Goal: Register for event/course

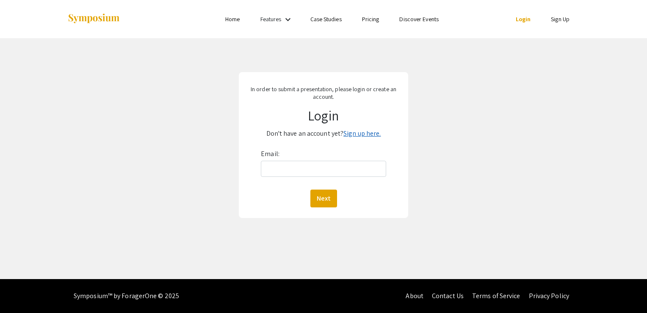
click at [374, 135] on link "Sign up here." at bounding box center [361, 133] width 37 height 9
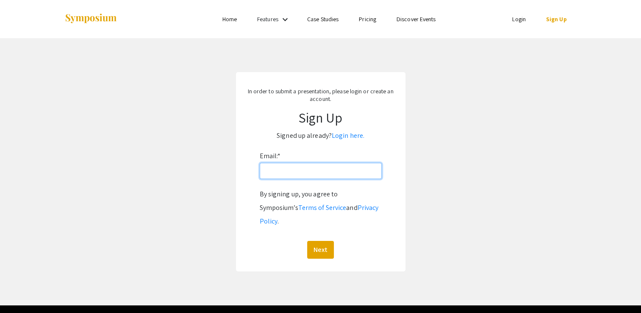
click at [313, 172] on input "Email: *" at bounding box center [321, 171] width 122 height 16
type input "[EMAIL_ADDRESS][DOMAIN_NAME]"
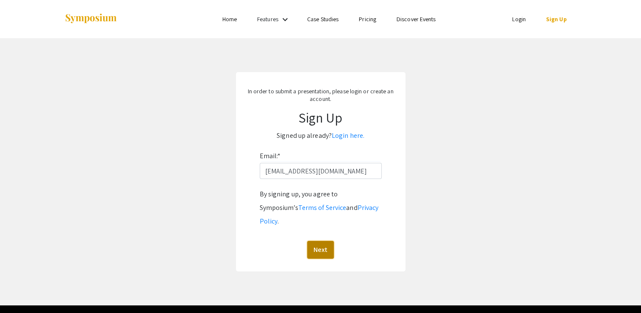
click at [313, 241] on button "Next" at bounding box center [320, 250] width 27 height 18
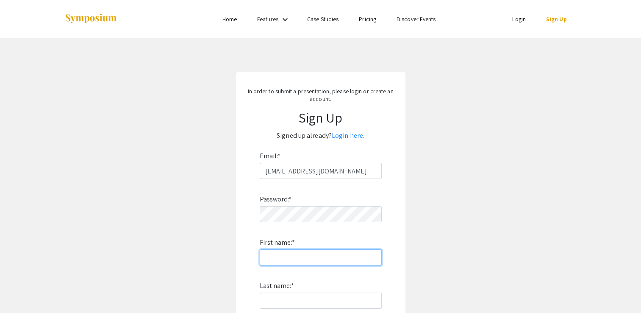
click at [297, 262] on input "First name: *" at bounding box center [321, 257] width 122 height 16
type input "Sruthi"
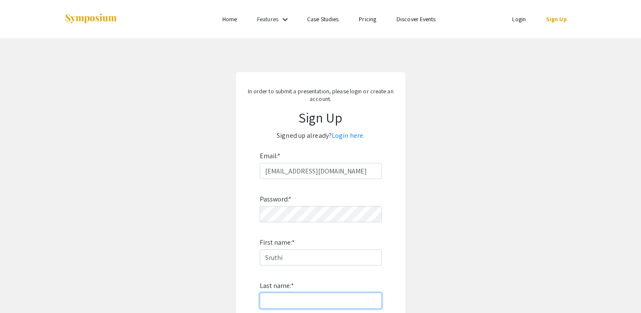
click at [280, 298] on input "Last name: *" at bounding box center [321, 300] width 122 height 16
click at [266, 294] on input "Balaji" at bounding box center [321, 300] width 122 height 16
type input "Balaji"
click at [236, 272] on div "In order to submit a presentation, please login or create an account. Sign Up S…" at bounding box center [320, 243] width 169 height 342
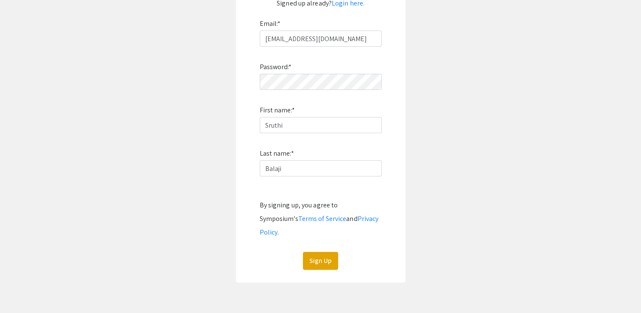
scroll to position [139, 0]
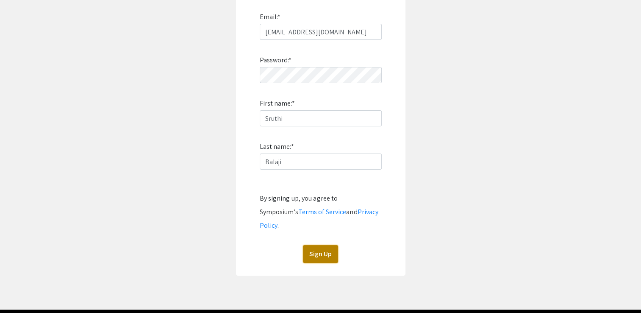
click at [318, 245] on button "Sign Up" at bounding box center [320, 254] width 35 height 18
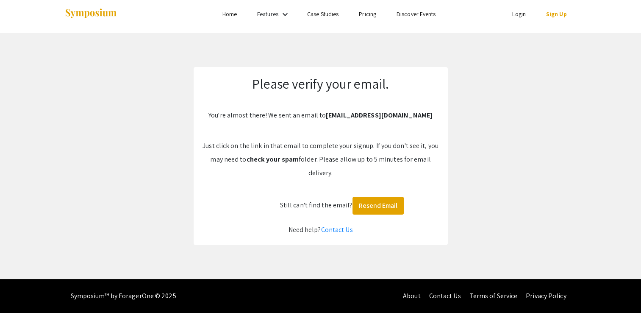
scroll to position [5, 0]
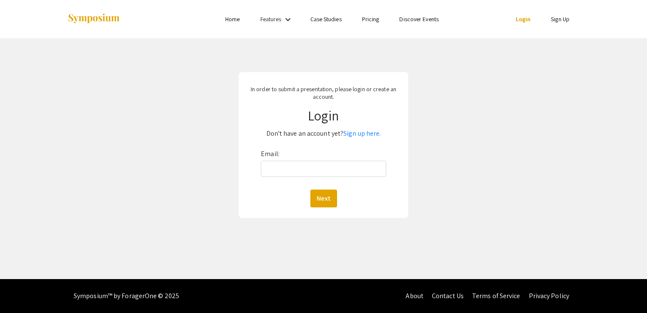
click at [303, 180] on div "Email: Next" at bounding box center [323, 177] width 125 height 60
click at [302, 171] on input "Email:" at bounding box center [323, 169] width 125 height 16
type input "[EMAIL_ADDRESS][DOMAIN_NAME]"
click at [321, 190] on button "Next" at bounding box center [323, 198] width 27 height 18
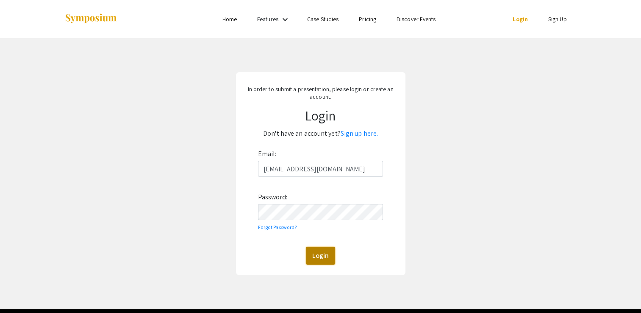
click at [332, 251] on button "Login" at bounding box center [320, 255] width 29 height 18
